Goal: Check status

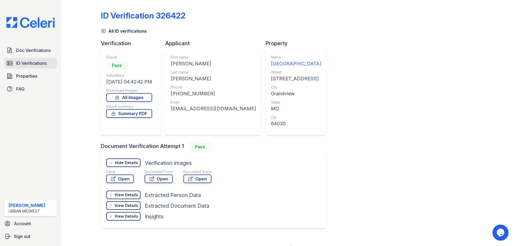
click at [30, 64] on span "ID Verifications" at bounding box center [31, 63] width 31 height 6
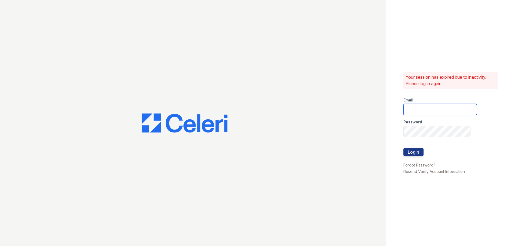
type input "[EMAIL_ADDRESS][DOMAIN_NAME]"
click at [415, 154] on button "Login" at bounding box center [413, 152] width 20 height 9
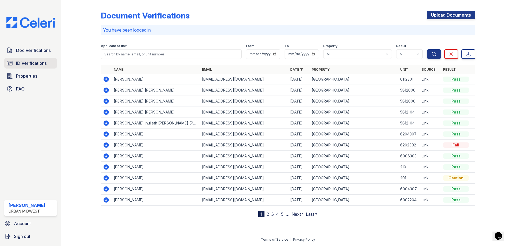
click at [19, 64] on span "ID Verifications" at bounding box center [31, 63] width 31 height 6
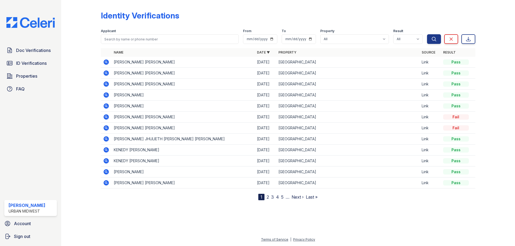
click at [106, 63] on icon at bounding box center [106, 62] width 6 height 6
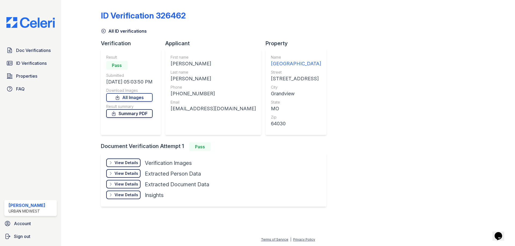
click at [137, 113] on link "Summary PDF" at bounding box center [129, 113] width 46 height 9
click at [128, 165] on div "View Details" at bounding box center [126, 162] width 24 height 5
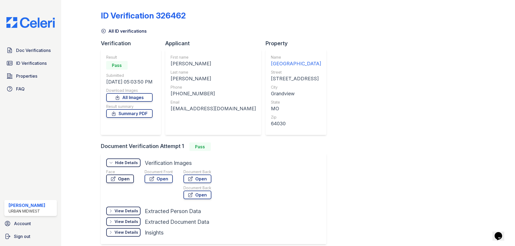
click at [122, 180] on link "Open" at bounding box center [120, 179] width 28 height 9
